Goal: Information Seeking & Learning: Learn about a topic

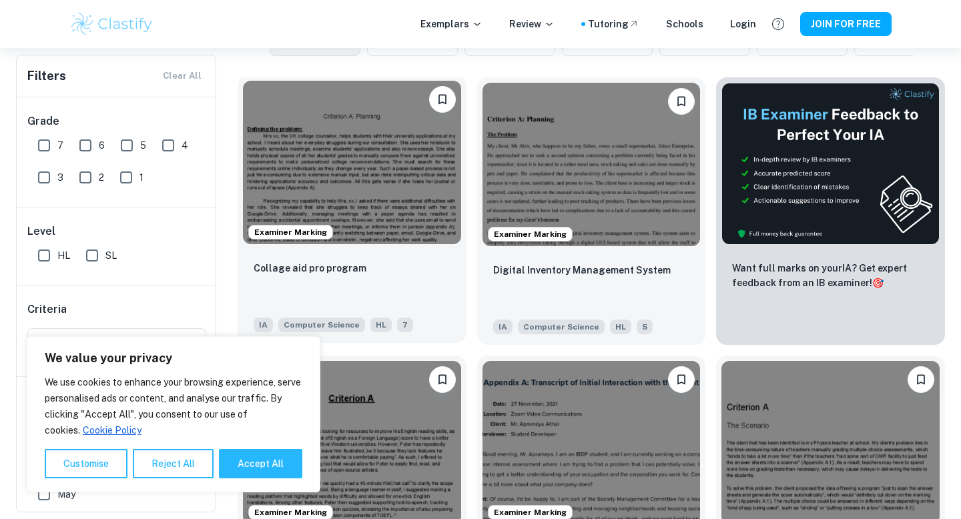
scroll to position [394, 0]
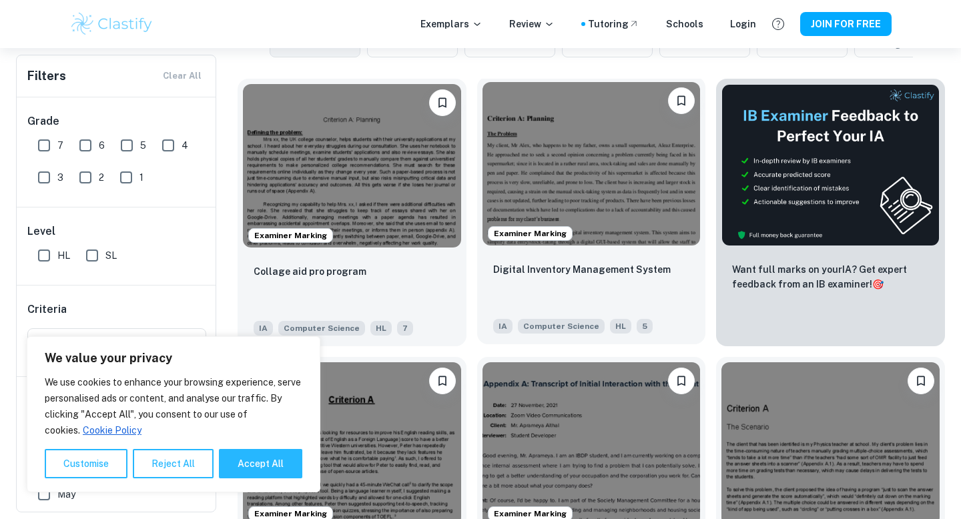
click at [510, 130] on img at bounding box center [591, 163] width 218 height 163
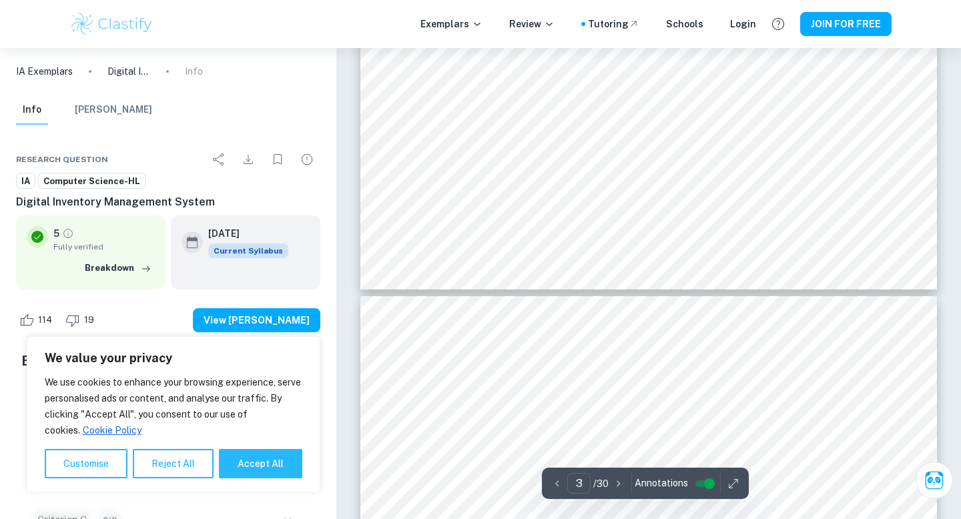
type input "4"
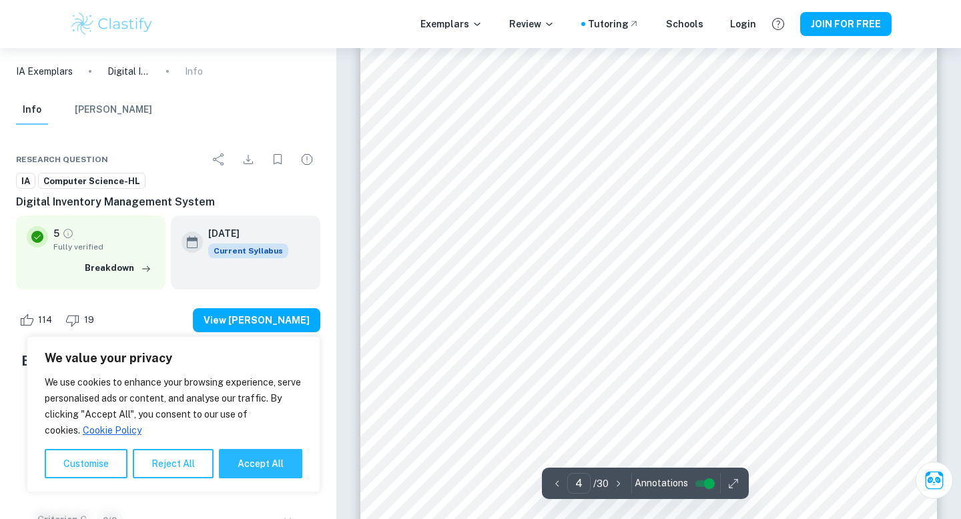
scroll to position [2574, 0]
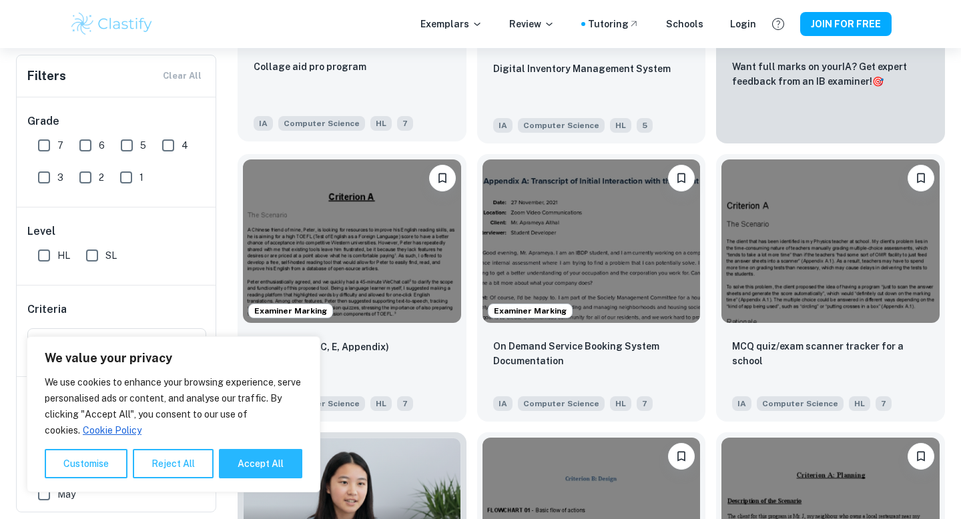
scroll to position [631, 0]
